Goal: Task Accomplishment & Management: Complete application form

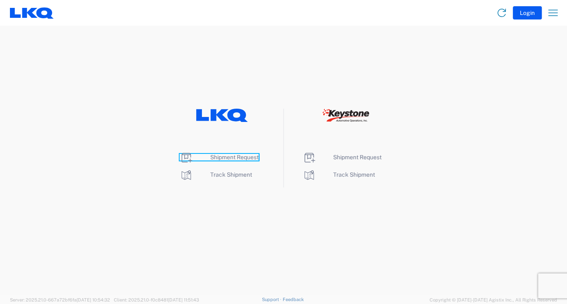
click at [227, 157] on span "Shipment Request" at bounding box center [234, 157] width 48 height 7
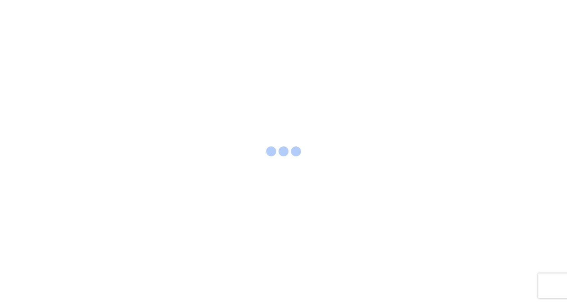
select select "FULL"
select select "LBS"
select select "IN"
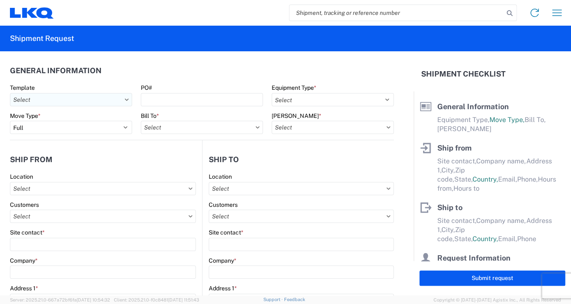
click at [32, 97] on input "text" at bounding box center [71, 99] width 122 height 13
type input "1330"
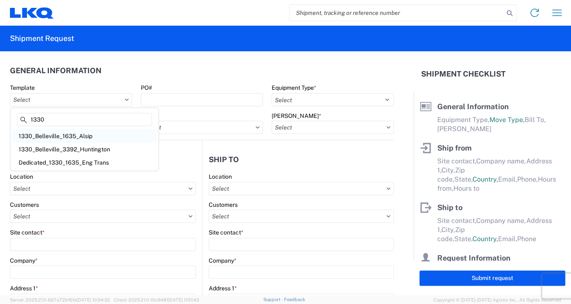
click at [70, 134] on div "1330_Belleville_1635_Alsip" at bounding box center [84, 136] width 145 height 13
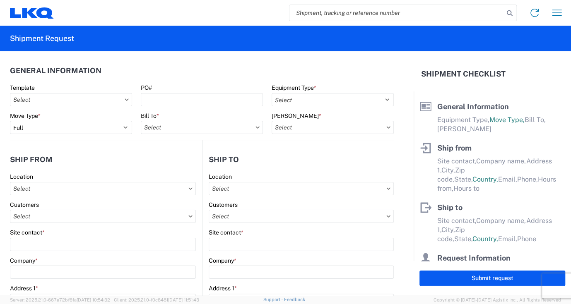
type input "1330_Belleville_1635_Alsip"
select select
type input "Shipping"
type input "LKQ of [US_STATE] - [GEOGRAPHIC_DATA], [GEOGRAPHIC_DATA]"
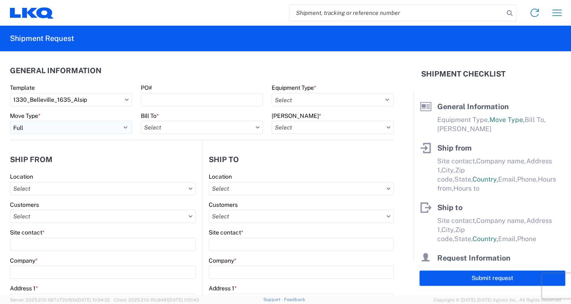
type input "[STREET_ADDRESS]"
type input "[GEOGRAPHIC_DATA]"
type input "48111"
select select "US"
type input "555555555"
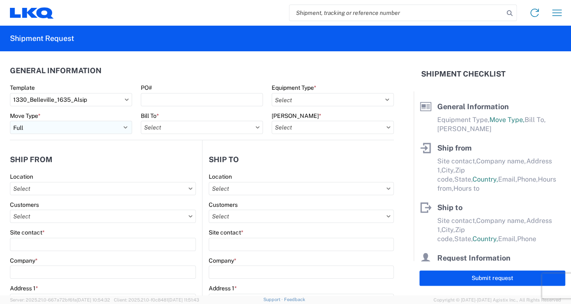
select select
type input "Receiving"
type input "Blue Island - [PERSON_NAME]"
type input "[STREET_ADDRESS]"
type input "Alsip"
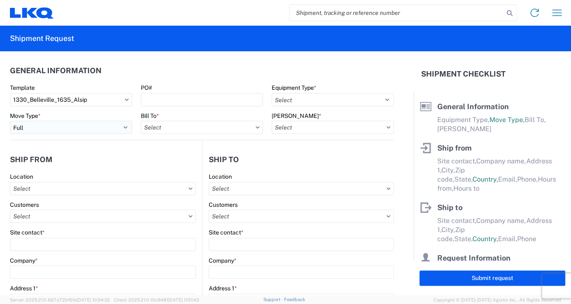
type input "60803"
select select "US"
type input "[PHONE_NUMBER]"
select select
type input "[DATE]"
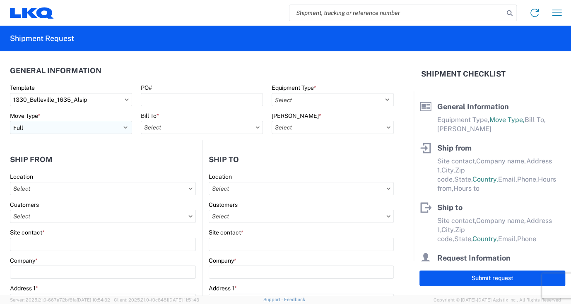
type textarea "LUNCH 10:00-10:30"
type input "42000"
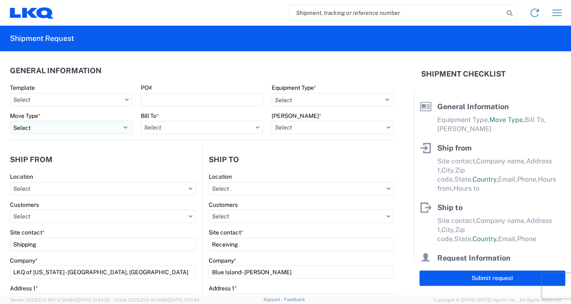
type input "Engines, Transmissions"
type input "1"
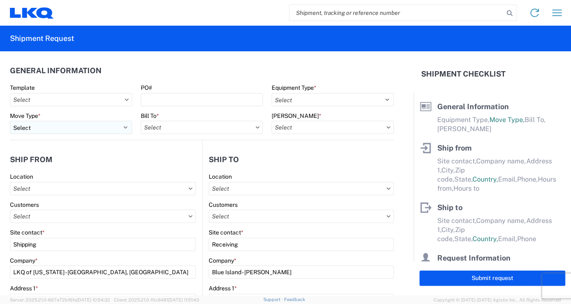
select select "MI"
select select
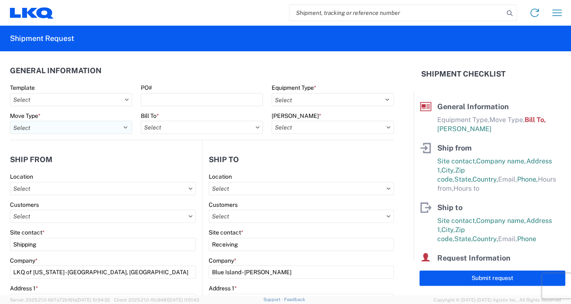
type input "1330 - LKQ of [US_STATE] - [GEOGRAPHIC_DATA] Mi"
type input "1635 - [PERSON_NAME]"
type input "1635-1300-50180-0000 - 1635 Freight In - Cores"
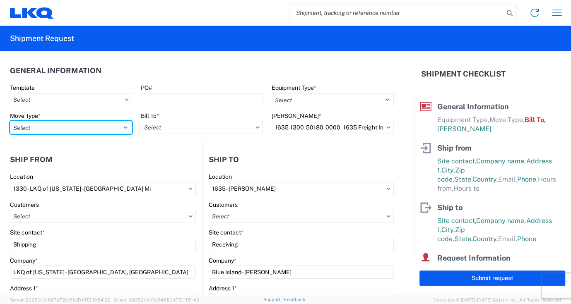
click at [122, 131] on select "Select Full Partial TL" at bounding box center [71, 127] width 122 height 13
select select "FULL"
click at [10, 121] on select "Select Full Partial TL" at bounding box center [71, 127] width 122 height 13
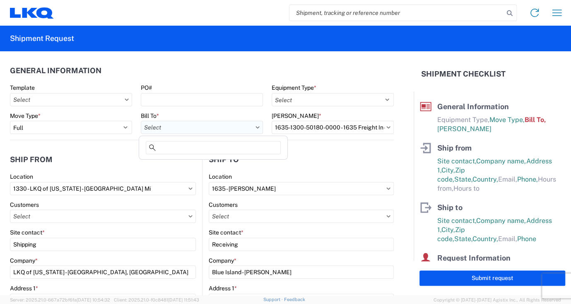
click at [190, 124] on input "text" at bounding box center [202, 127] width 122 height 13
type input "l"
type input "1635"
click at [181, 164] on div "1635 - [PERSON_NAME]" at bounding box center [213, 164] width 145 height 13
type input "1635 - [PERSON_NAME]"
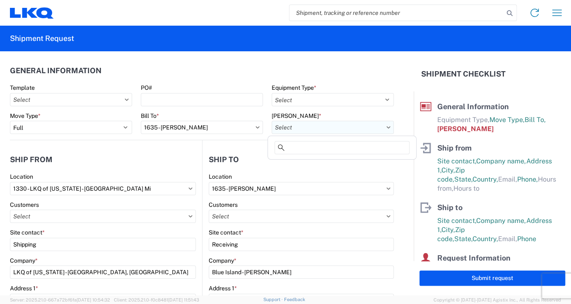
click at [316, 128] on input "text" at bounding box center [333, 127] width 122 height 13
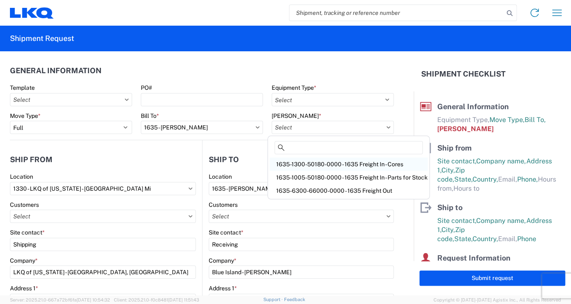
click at [339, 163] on div "1635-1300-50180-0000 - 1635 Freight In - Cores" at bounding box center [349, 164] width 158 height 13
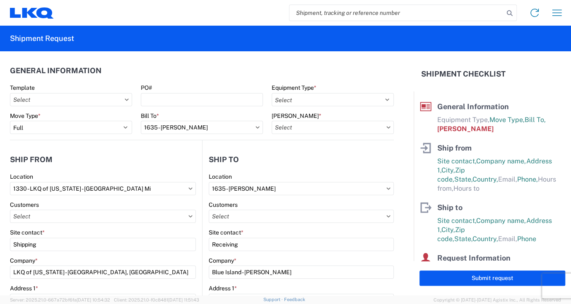
type input "1635-1300-50180-0000 - 1635 Freight In - Cores"
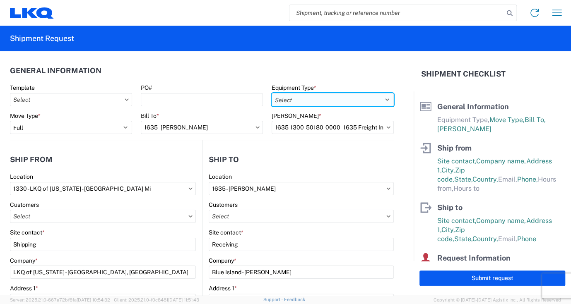
click at [293, 93] on select "Select 53’ Dry Van Flatbed Dropdeck (van) Lowboy (flatbed) Rail" at bounding box center [333, 99] width 122 height 13
select select "STDV"
click at [272, 93] on select "Select 53’ Dry Van Flatbed Dropdeck (van) Lowboy (flatbed) Rail" at bounding box center [333, 99] width 122 height 13
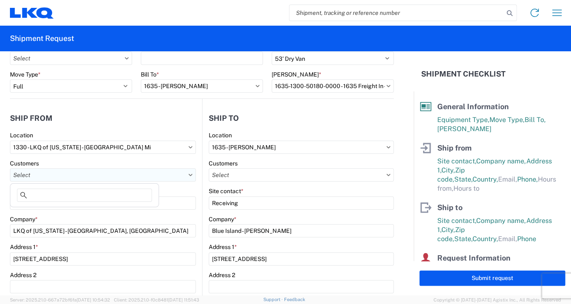
click at [87, 181] on input "text" at bounding box center [103, 175] width 186 height 13
click at [188, 176] on icon at bounding box center [190, 175] width 4 height 2
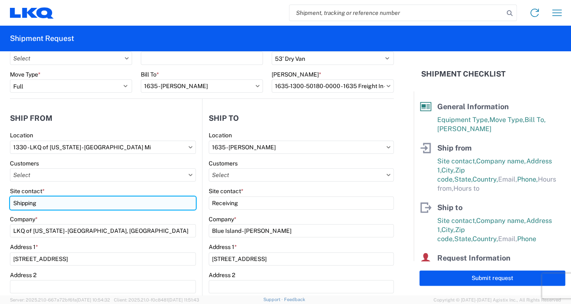
click at [120, 205] on input "Shipping" at bounding box center [103, 203] width 186 height 13
type input "[PERSON_NAME]"
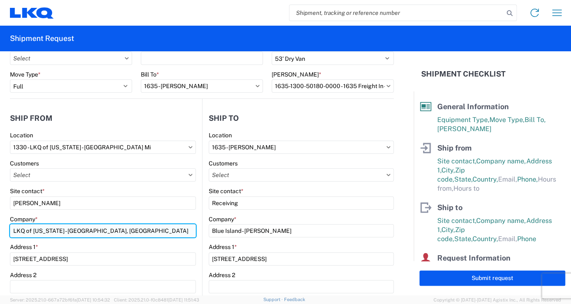
click at [121, 227] on input "LKQ of [US_STATE] - [GEOGRAPHIC_DATA], [GEOGRAPHIC_DATA]" at bounding box center [103, 230] width 186 height 13
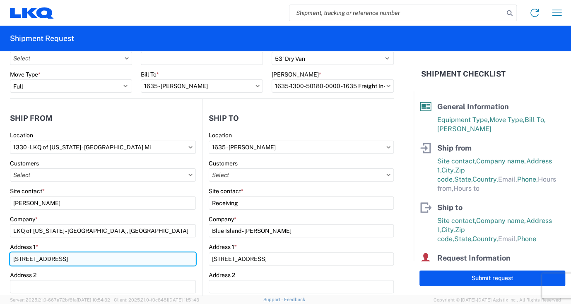
click at [110, 254] on input "[STREET_ADDRESS]" at bounding box center [103, 259] width 186 height 13
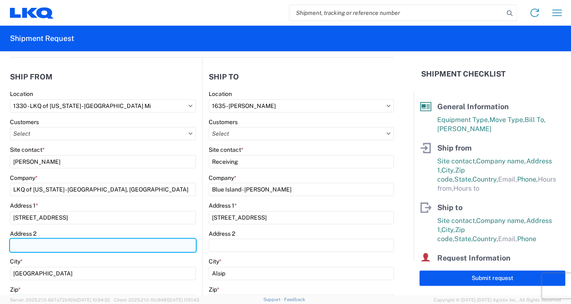
click at [111, 239] on input "Address 2" at bounding box center [103, 245] width 186 height 13
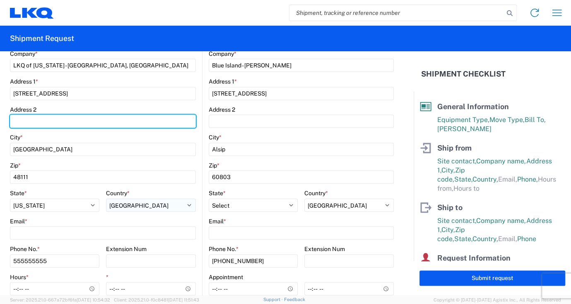
scroll to position [248, 0]
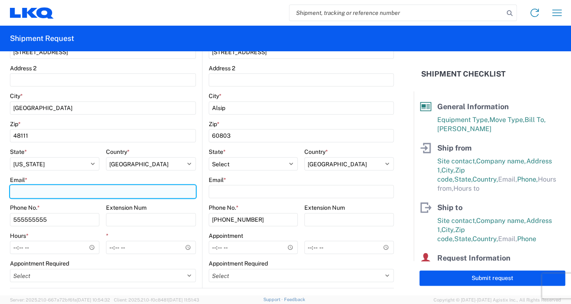
click at [44, 191] on input "Email *" at bounding box center [103, 191] width 186 height 13
type input "n"
click at [17, 191] on input "Ntravis" at bounding box center [103, 191] width 186 height 13
click at [35, 193] on input "ntravis" at bounding box center [103, 191] width 186 height 13
click at [51, 193] on input "[DOMAIN_NAME]" at bounding box center [103, 191] width 186 height 13
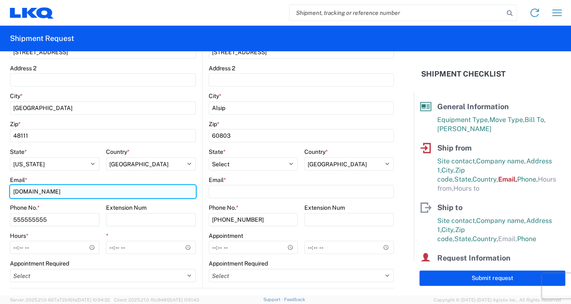
click at [55, 191] on input "[DOMAIN_NAME]" at bounding box center [103, 191] width 186 height 13
click at [79, 190] on input "[DOMAIN_NAME]" at bounding box center [103, 191] width 186 height 13
click at [31, 192] on input "[DOMAIN_NAME]" at bounding box center [103, 191] width 186 height 13
click at [34, 192] on input "[EMAIL_ADDRESS][DOMAIN_NAME]" at bounding box center [103, 191] width 186 height 13
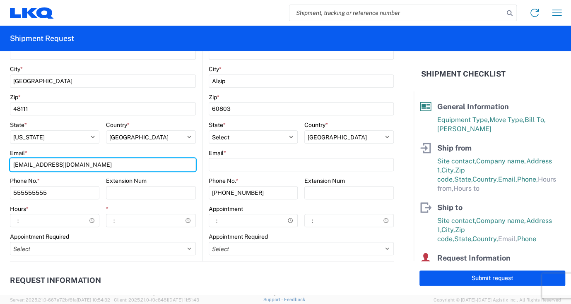
scroll to position [290, 0]
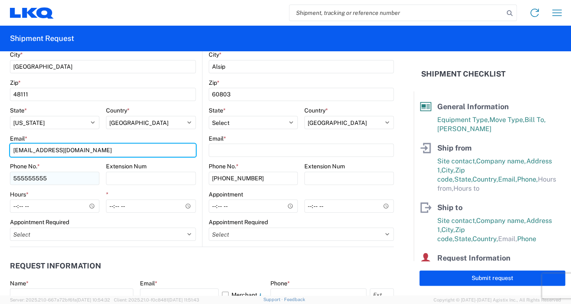
type input "[EMAIL_ADDRESS][DOMAIN_NAME]"
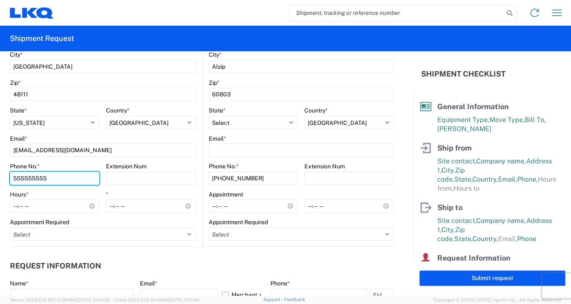
click at [64, 180] on input "555555555" at bounding box center [54, 178] width 89 height 13
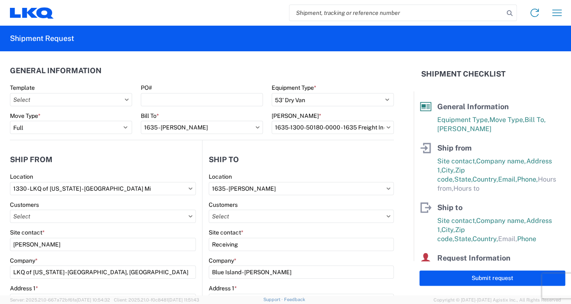
scroll to position [0, 0]
click at [126, 99] on icon at bounding box center [127, 100] width 4 height 2
click at [121, 99] on input "text" at bounding box center [71, 99] width 122 height 13
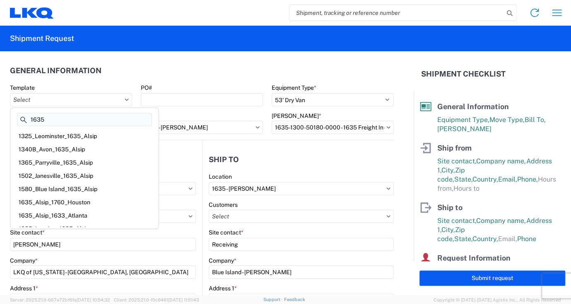
click at [75, 121] on input "1635" at bounding box center [84, 119] width 135 height 13
click at [75, 120] on input "1635" at bounding box center [84, 119] width 135 height 13
click at [127, 97] on input "text" at bounding box center [71, 99] width 122 height 13
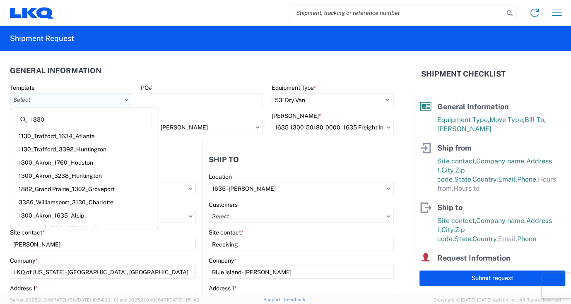
type input "1330"
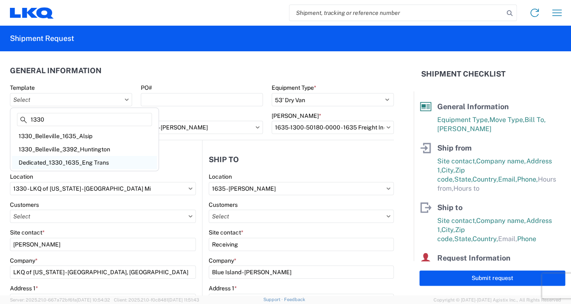
click at [86, 163] on div "Dedicated_1330_1635_Eng Trans" at bounding box center [84, 162] width 145 height 13
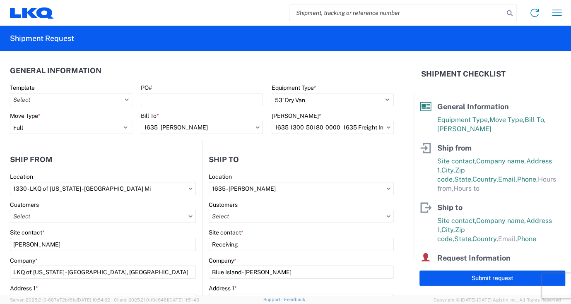
type input "Dedicated_1330_1635_Eng Trans"
select select
type input "[PERSON_NAME]"
type input "LKQ of [US_STATE] - [GEOGRAPHIC_DATA], [GEOGRAPHIC_DATA]"
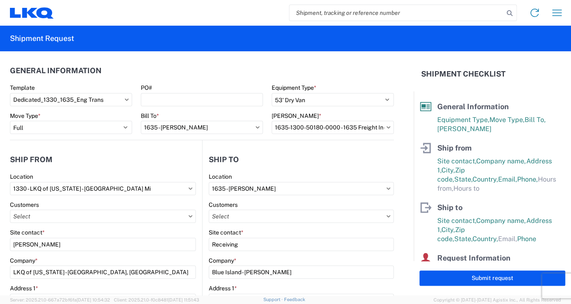
type input "[STREET_ADDRESS]"
type input "[PHONE_NUMBER]"
type input "08:00:00"
type input "15:00:00"
select select
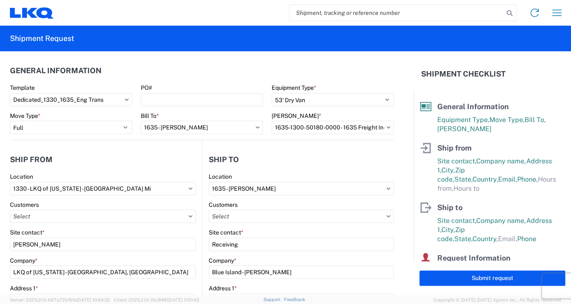
type input "[PERSON_NAME]"
type input "LKQ Corporation"
type input "[STREET_ADDRESS][PERSON_NAME]"
type input "Suite C"
select select "IL"
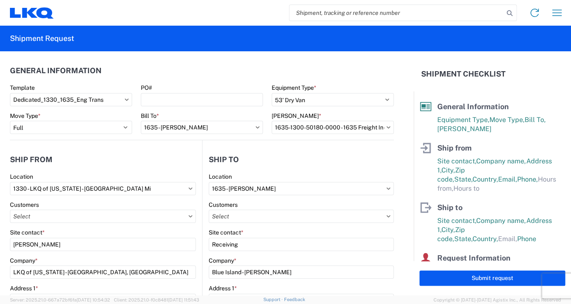
type input "[PHONE_NUMBER]"
select select
type input "[DATE]"
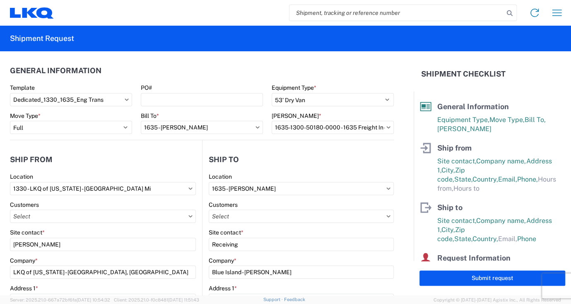
type input "1"
type input "48"
type input "60"
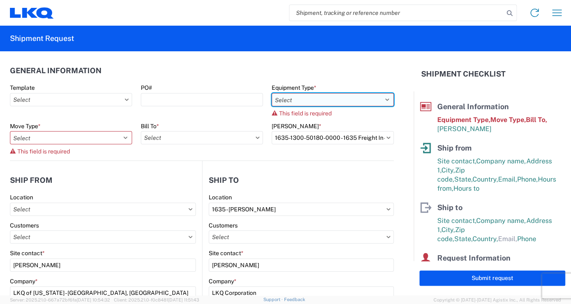
drag, startPoint x: 308, startPoint y: 101, endPoint x: 323, endPoint y: 100, distance: 14.5
click at [308, 101] on select "Select 53’ Dry Van Flatbed Dropdeck (van) Lowboy (flatbed) Rail" at bounding box center [333, 99] width 122 height 13
select select "STDV"
click at [272, 93] on select "Select 53’ Dry Van Flatbed Dropdeck (van) Lowboy (flatbed) Rail" at bounding box center [333, 99] width 122 height 13
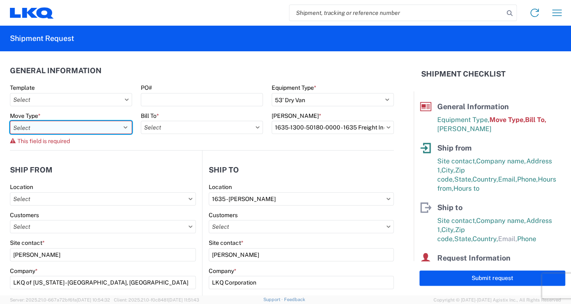
click at [51, 133] on select "Select Full Partial TL" at bounding box center [71, 127] width 122 height 13
select select "FULL"
click at [10, 121] on select "Select Full Partial TL" at bounding box center [71, 127] width 122 height 13
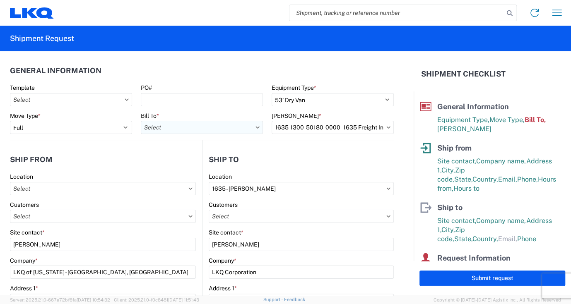
click at [253, 125] on input "text" at bounding box center [202, 127] width 122 height 13
type input "1635"
click at [172, 164] on div "1635 - [PERSON_NAME]" at bounding box center [213, 164] width 145 height 13
type input "1635 - [PERSON_NAME]"
click at [285, 130] on input "text" at bounding box center [333, 127] width 122 height 13
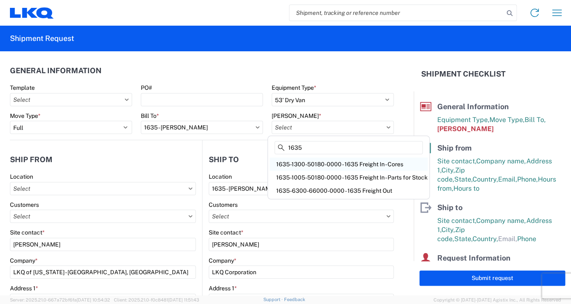
type input "1635"
click at [326, 163] on div "1635-1300-50180-0000 - 1635 Freight In - Cores" at bounding box center [349, 164] width 158 height 13
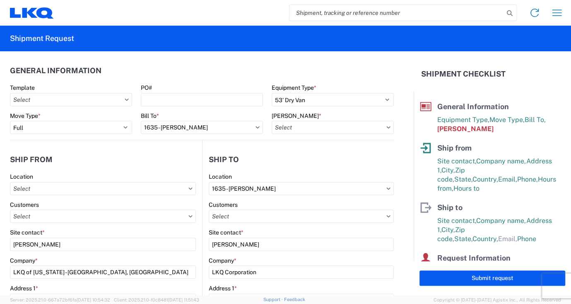
type input "1635-1300-50180-0000 - 1635 Freight In - Cores"
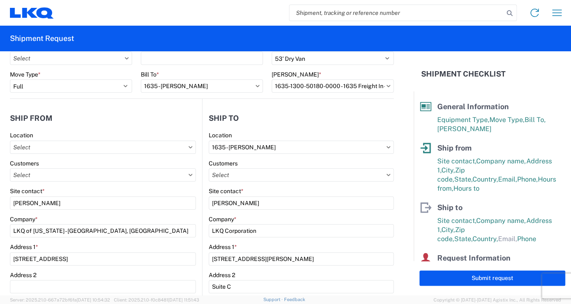
click at [188, 146] on icon at bounding box center [190, 147] width 4 height 2
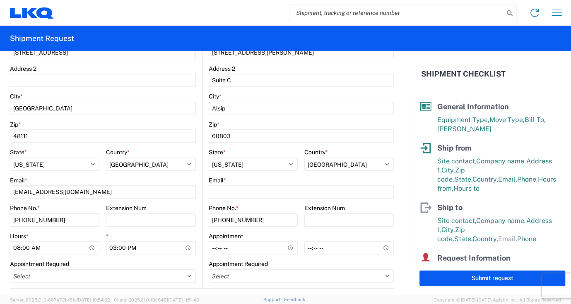
scroll to position [248, 0]
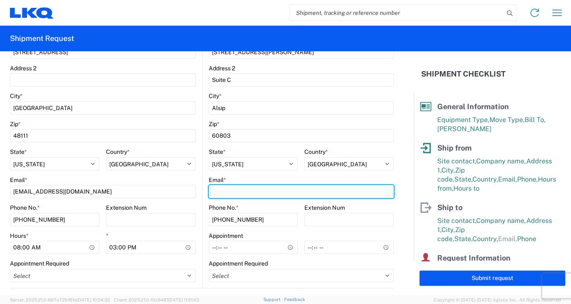
click at [247, 188] on input "Email *" at bounding box center [302, 191] width 186 height 13
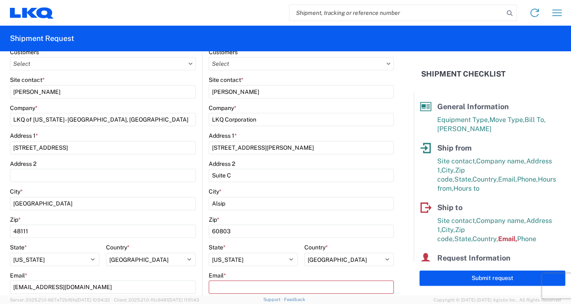
scroll to position [166, 0]
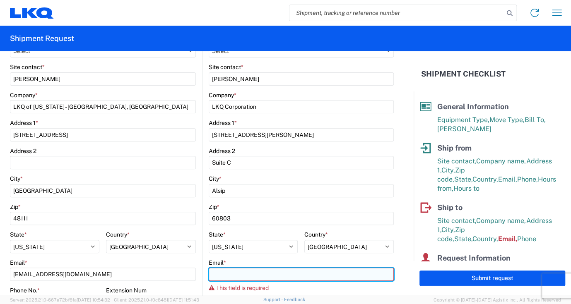
click at [213, 276] on input "Email *" at bounding box center [302, 274] width 186 height 13
click at [215, 275] on input "Email *" at bounding box center [302, 274] width 186 height 13
paste input "[EMAIL_ADDRESS][DOMAIN_NAME]"
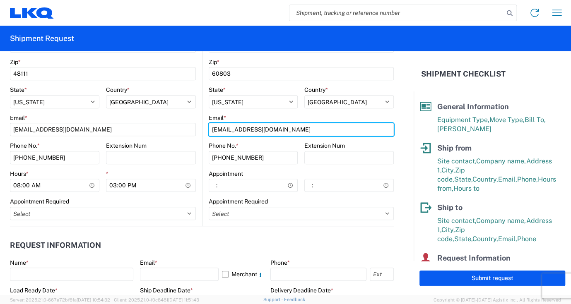
scroll to position [331, 0]
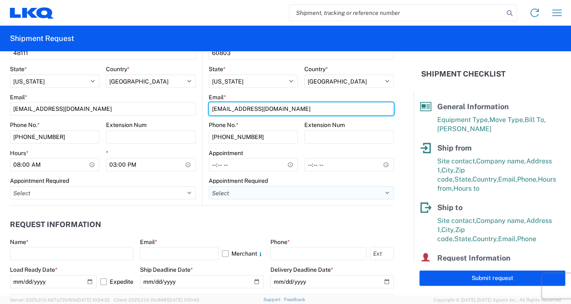
type input "[EMAIL_ADDRESS][DOMAIN_NAME]"
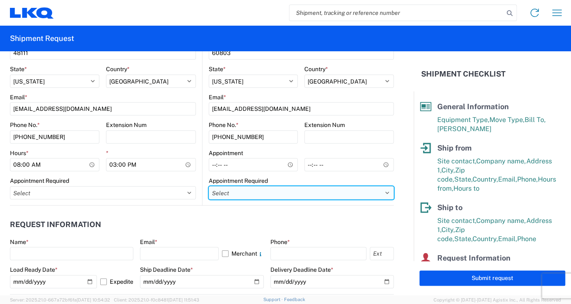
drag, startPoint x: 255, startPoint y: 190, endPoint x: 259, endPoint y: 190, distance: 4.6
click at [255, 190] on select "Select Appt Required Appt Not Required Appt - First available" at bounding box center [302, 192] width 186 height 13
select select "apptRequired"
click at [209, 186] on select "Select Appt Required Appt Not Required Appt - First available" at bounding box center [302, 192] width 186 height 13
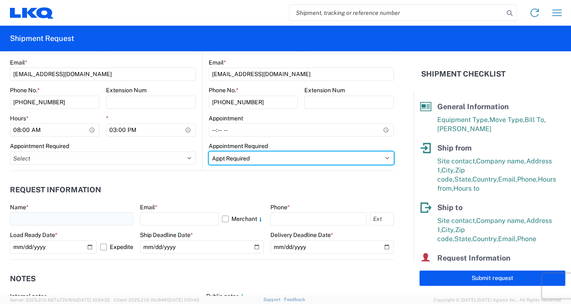
scroll to position [414, 0]
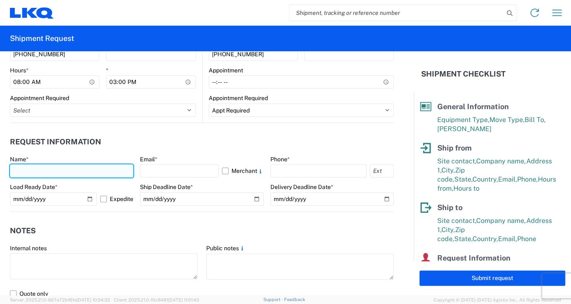
click at [45, 173] on input "text" at bounding box center [71, 170] width 123 height 13
type input "[PERSON_NAME]"
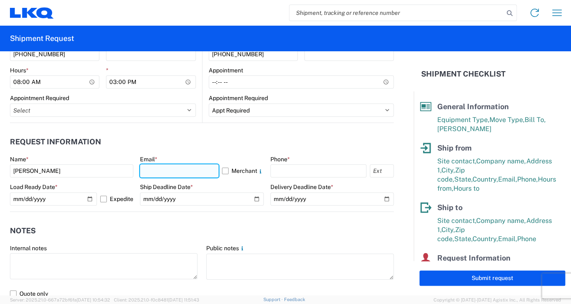
click at [162, 172] on input "text" at bounding box center [179, 170] width 78 height 13
type input "[EMAIL_ADDRESS][DOMAIN_NAME]"
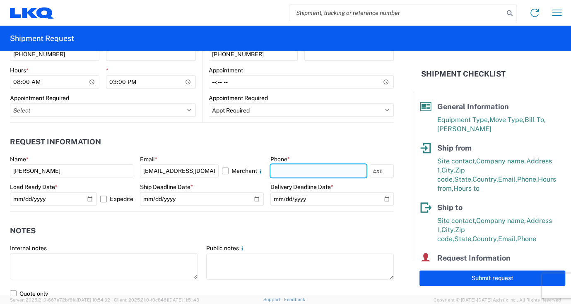
click at [299, 175] on input "text" at bounding box center [318, 170] width 96 height 13
type input "[PHONE_NUMBER]"
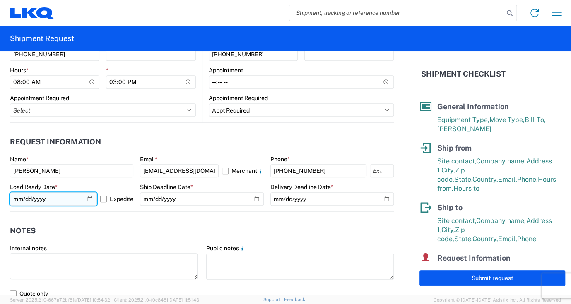
click at [88, 199] on input "[DATE]" at bounding box center [53, 199] width 87 height 13
type input "[DATE]"
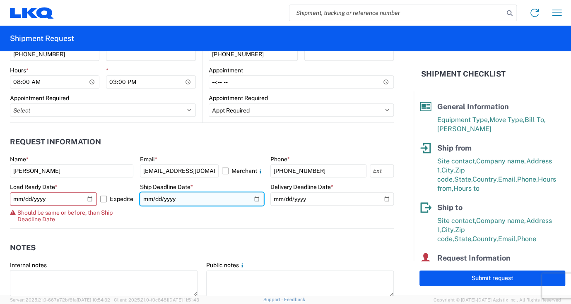
click at [251, 200] on input "[DATE]" at bounding box center [201, 199] width 123 height 13
type input "[DATE]"
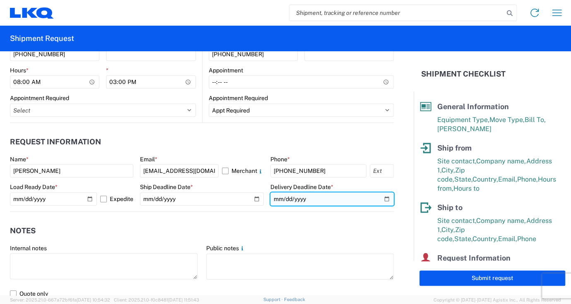
click at [383, 198] on input "[DATE]" at bounding box center [331, 199] width 123 height 13
type input "[DATE]"
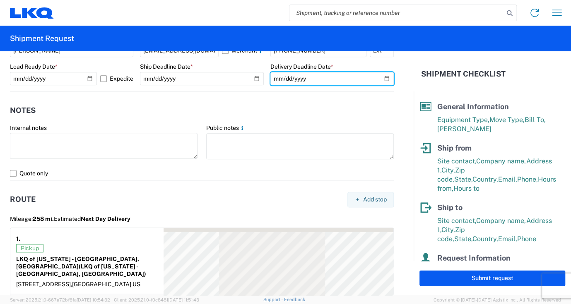
scroll to position [538, 0]
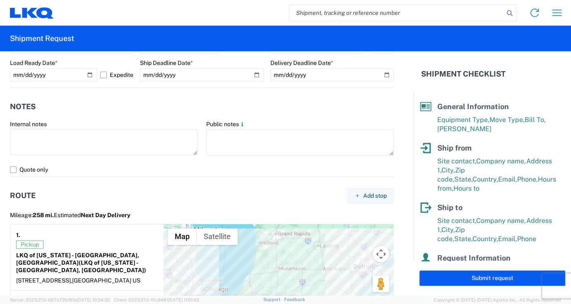
click at [114, 189] on header "Route Add stop" at bounding box center [202, 196] width 384 height 19
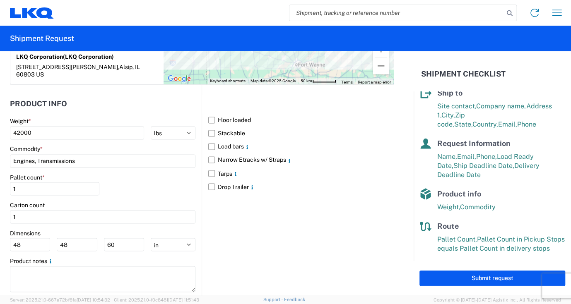
scroll to position [812, 0]
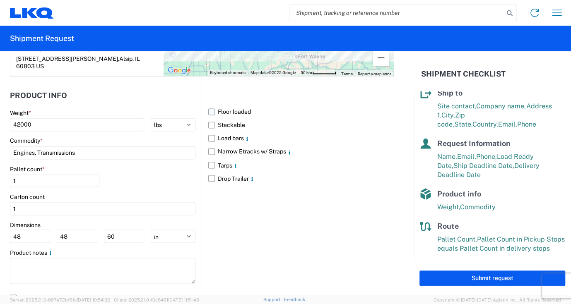
click at [210, 105] on label "Floor loaded" at bounding box center [301, 111] width 186 height 13
click at [0, 0] on input "Floor loaded" at bounding box center [0, 0] width 0 height 0
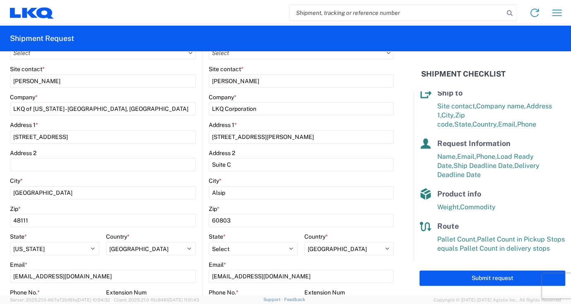
scroll to position [150, 0]
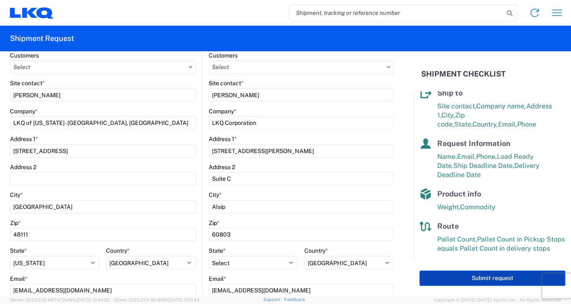
click at [484, 277] on button "Submit request" at bounding box center [493, 278] width 146 height 15
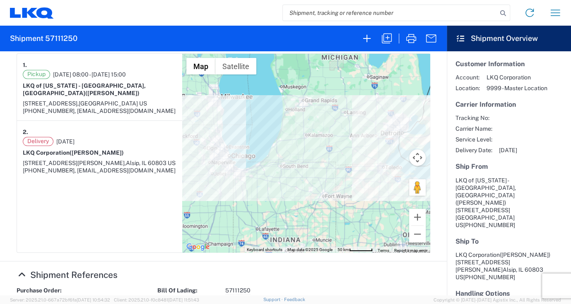
scroll to position [166, 0]
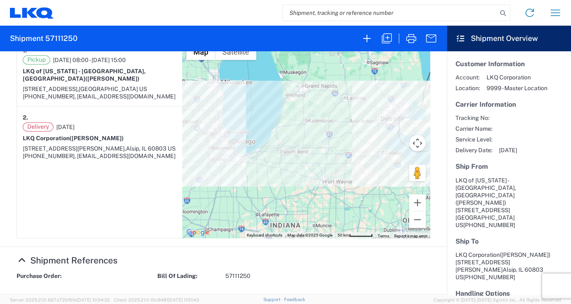
click at [235, 273] on span "57111250" at bounding box center [237, 277] width 25 height 8
copy span "57111250"
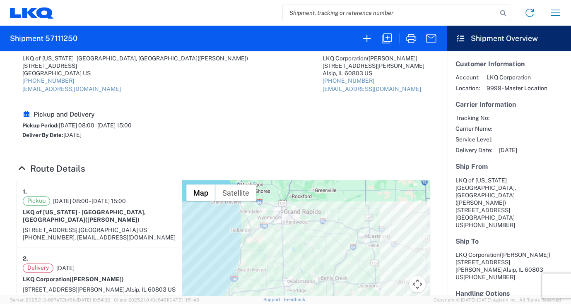
scroll to position [0, 0]
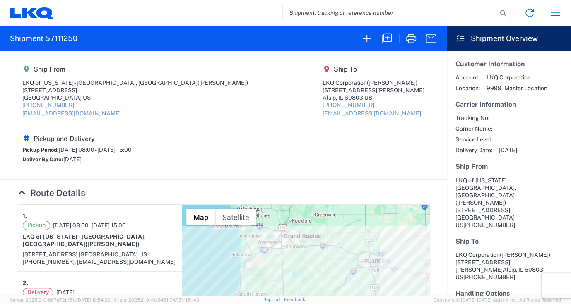
click at [67, 37] on h2 "Shipment 57111250" at bounding box center [44, 39] width 68 height 10
click at [92, 36] on agx-form-header "Shipment 57111250" at bounding box center [223, 39] width 447 height 26
click at [80, 34] on agx-form-header "Shipment 57111250" at bounding box center [223, 39] width 447 height 26
click at [79, 34] on agx-form-header "Shipment 57111250" at bounding box center [223, 39] width 447 height 26
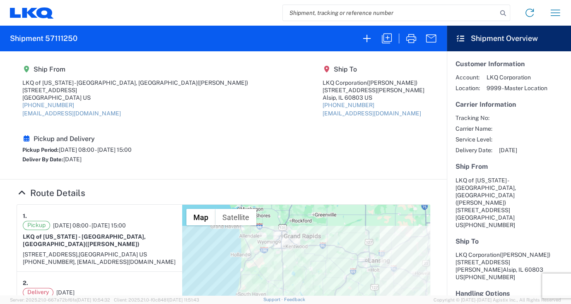
click at [76, 37] on h2 "Shipment 57111250" at bounding box center [44, 39] width 68 height 10
